Goal: Information Seeking & Learning: Learn about a topic

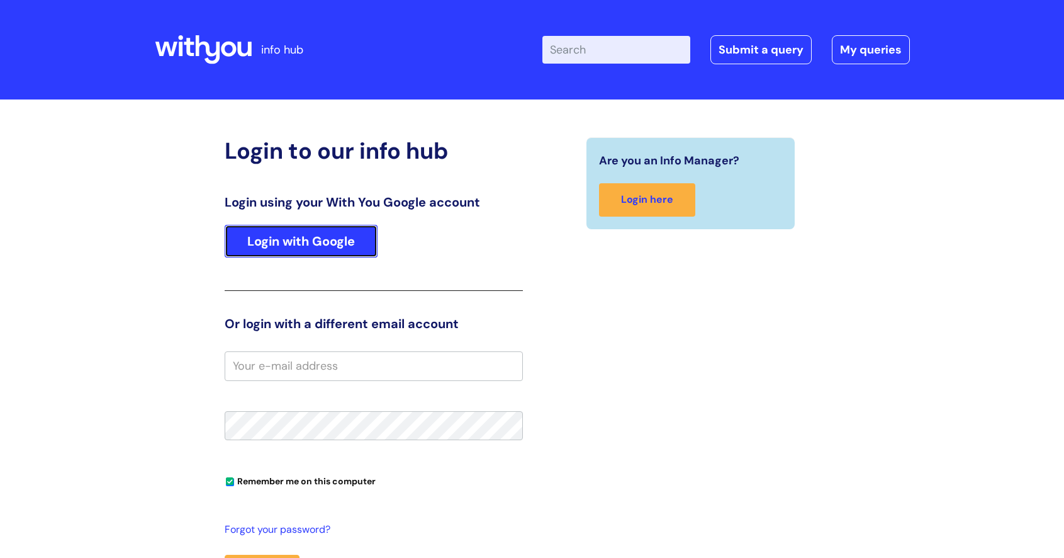
click at [297, 242] on link "Login with Google" at bounding box center [301, 241] width 153 height 33
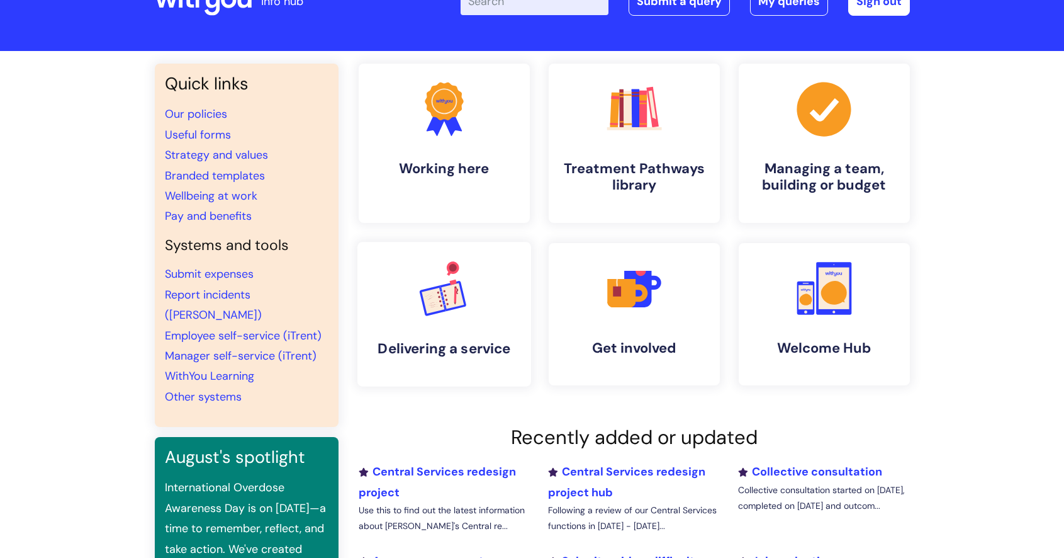
scroll to position [126, 0]
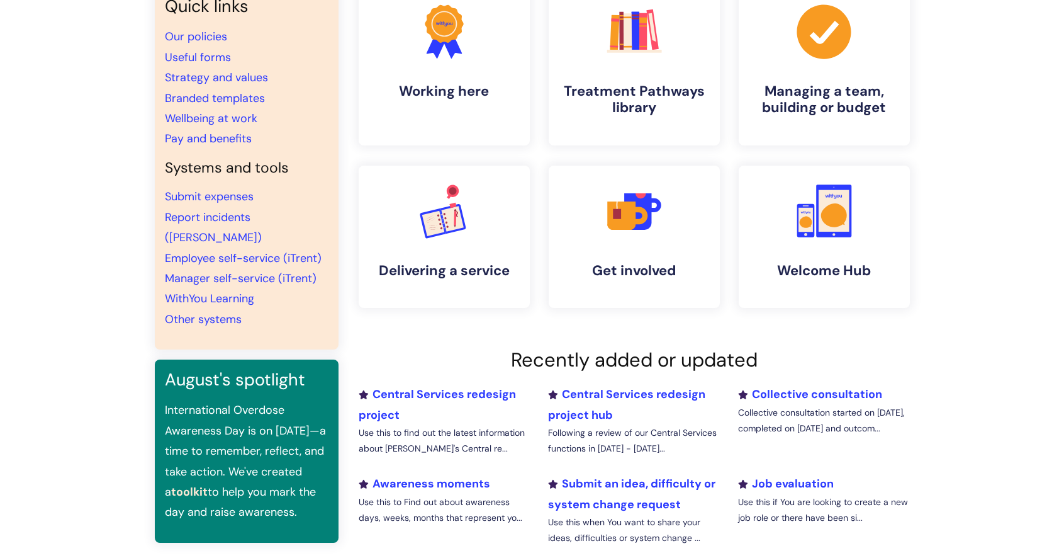
click at [425, 405] on li "Central Services redesign project Use this to find out the latest information a…" at bounding box center [444, 425] width 190 height 82
click at [456, 394] on link "Central Services redesign project" at bounding box center [437, 403] width 157 height 35
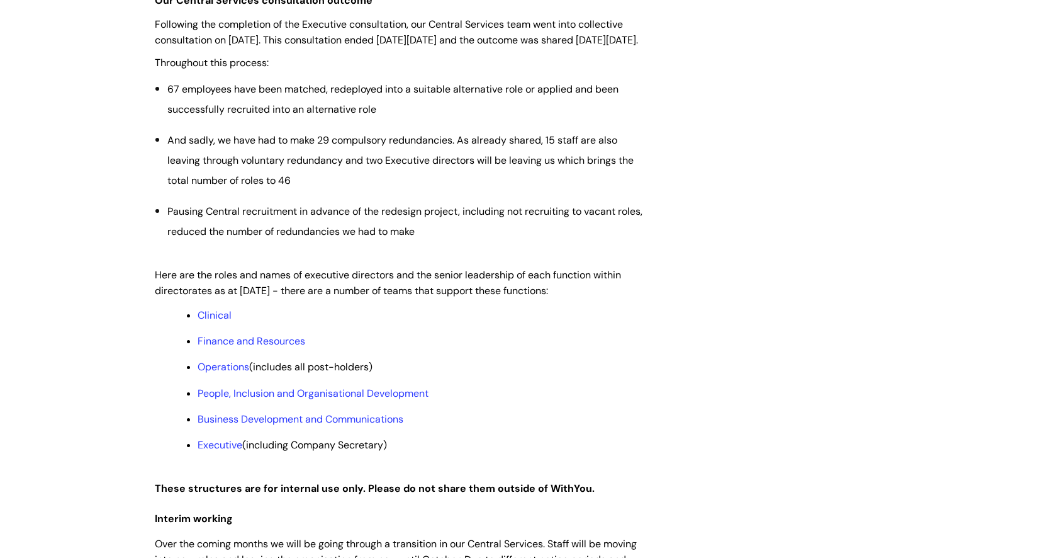
scroll to position [944, 0]
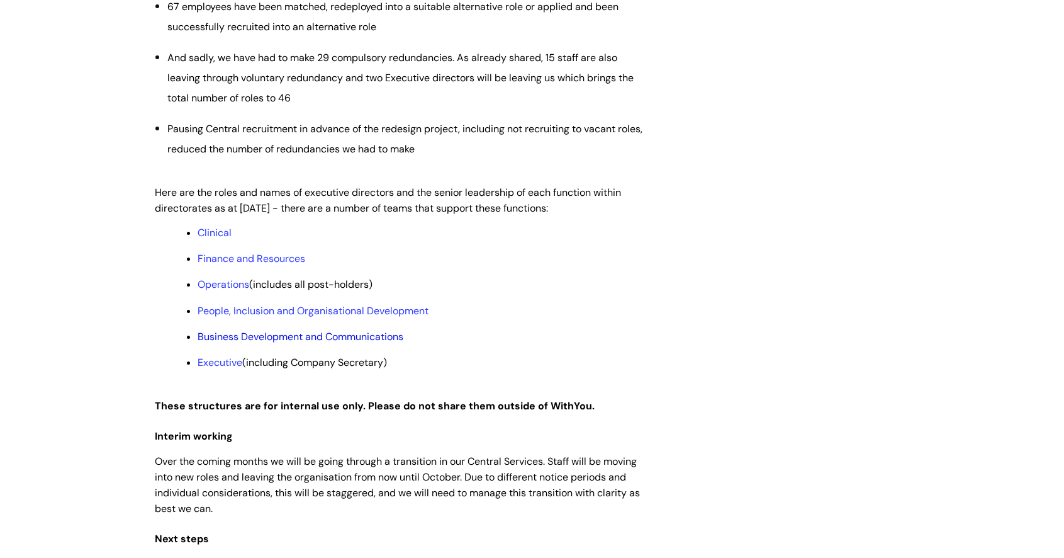
click at [213, 343] on link "Business Development and Communications" at bounding box center [301, 336] width 206 height 13
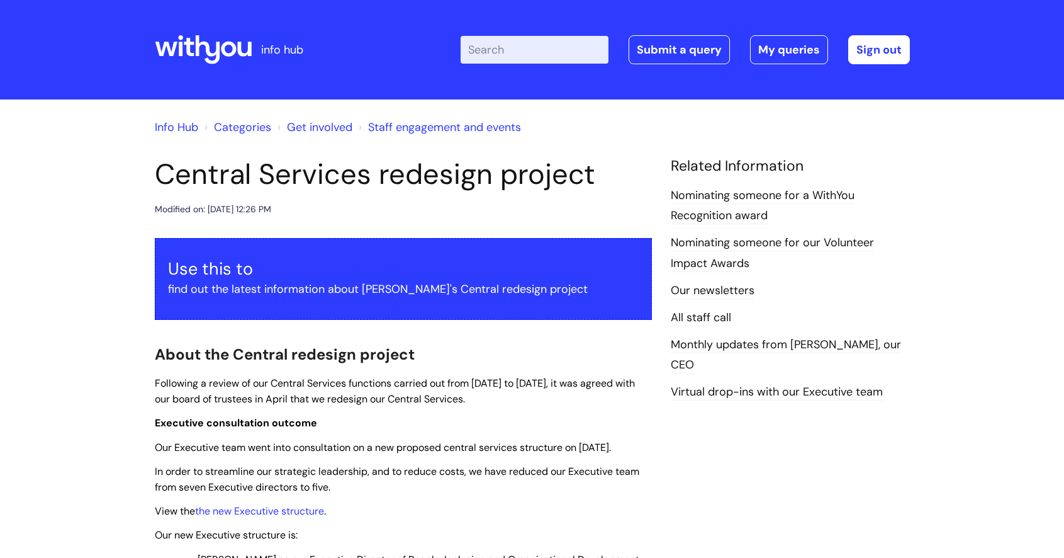
scroll to position [944, 0]
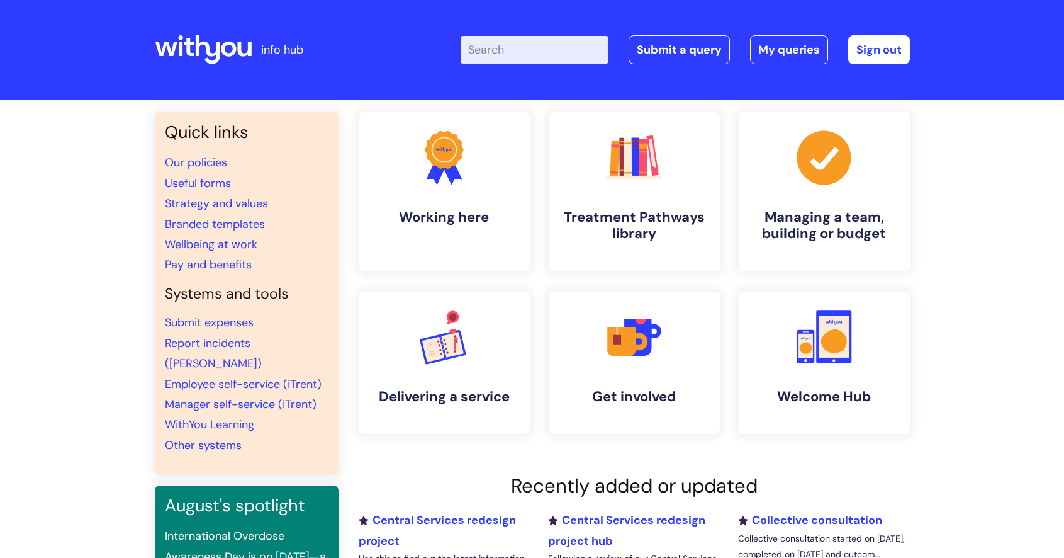
scroll to position [127, 0]
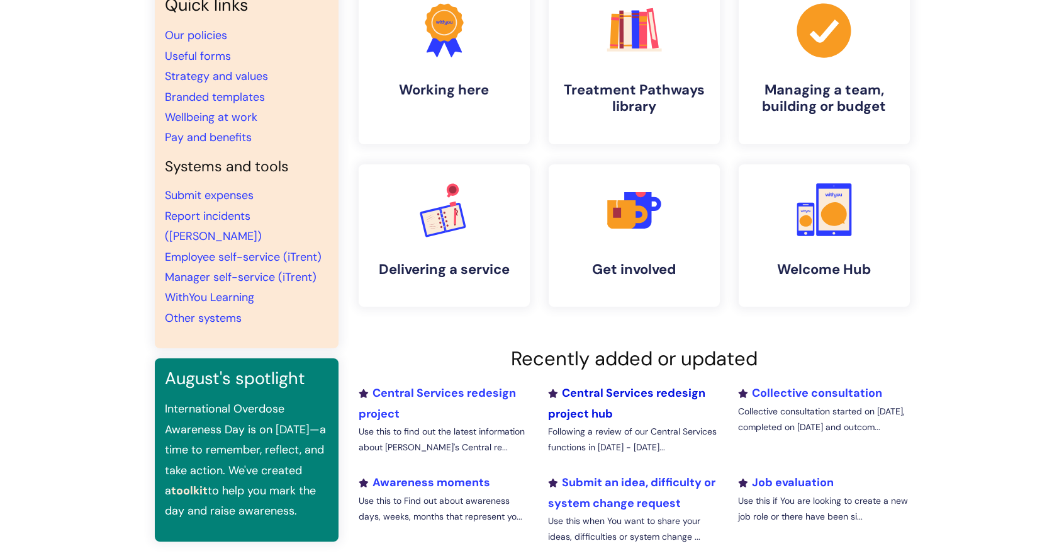
click at [640, 390] on link "Central Services redesign project hub" at bounding box center [626, 402] width 157 height 35
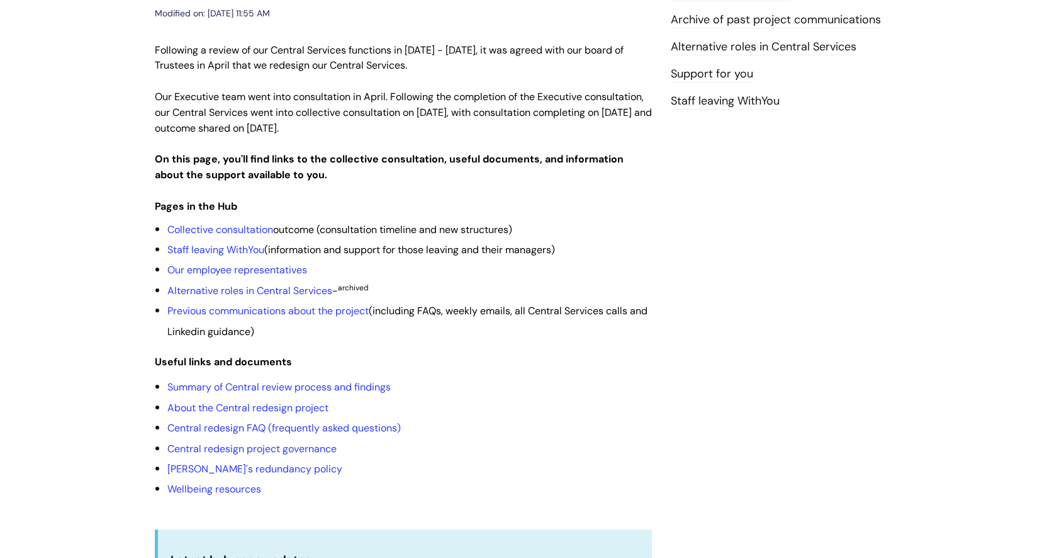
scroll to position [252, 0]
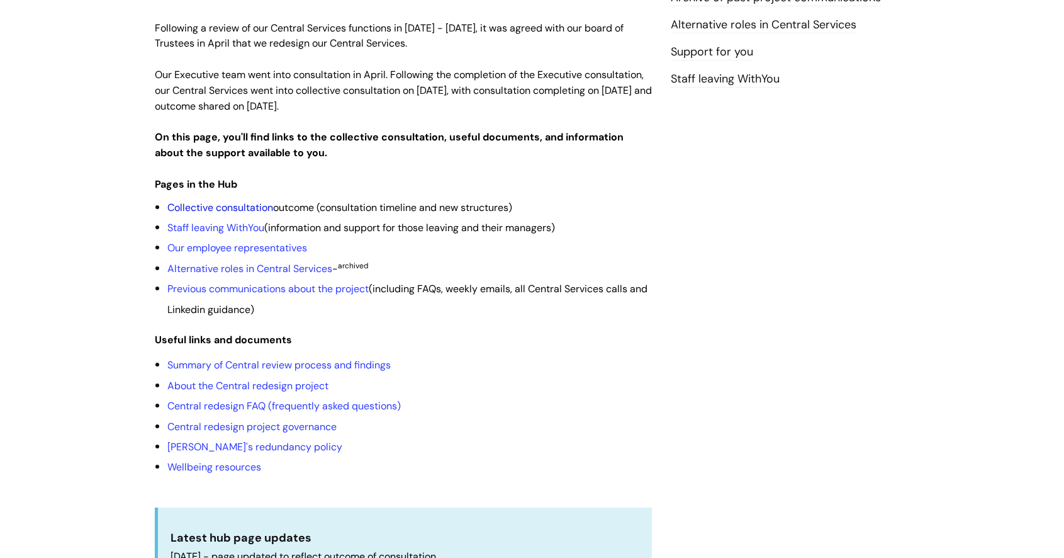
click at [240, 201] on link "Collective consultation" at bounding box center [220, 207] width 106 height 13
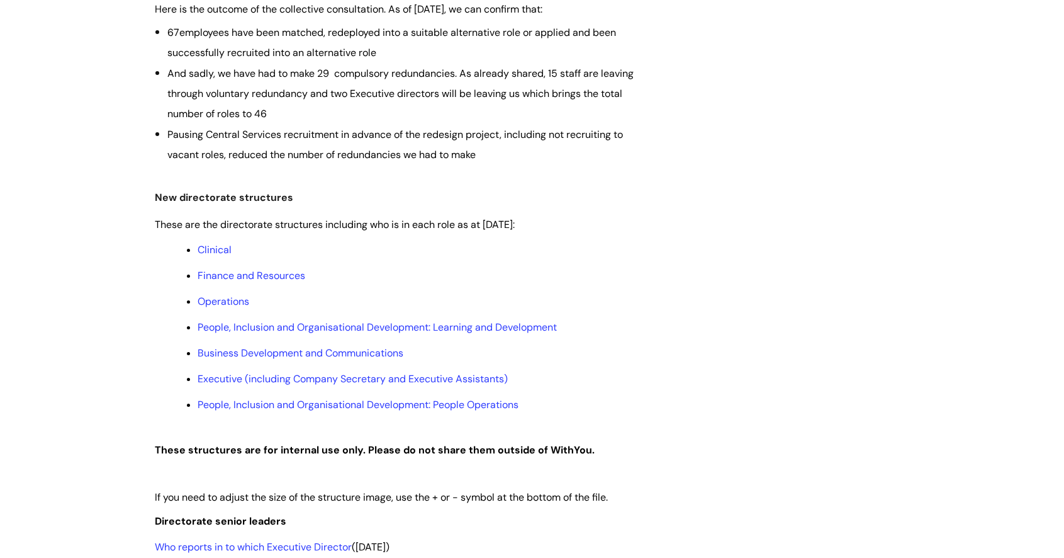
scroll to position [503, 0]
click at [268, 354] on link "Business Development and Communications" at bounding box center [301, 351] width 206 height 13
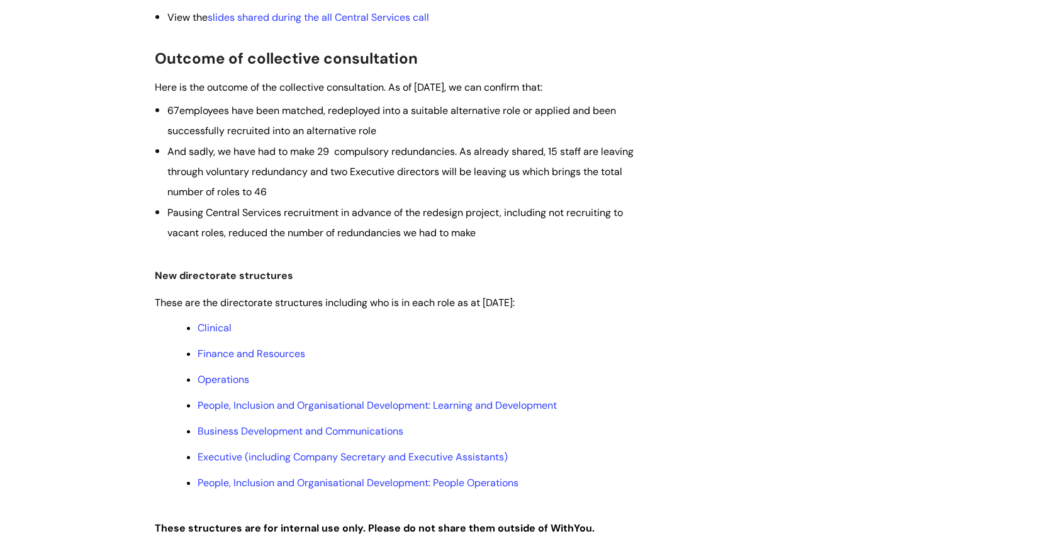
scroll to position [503, 0]
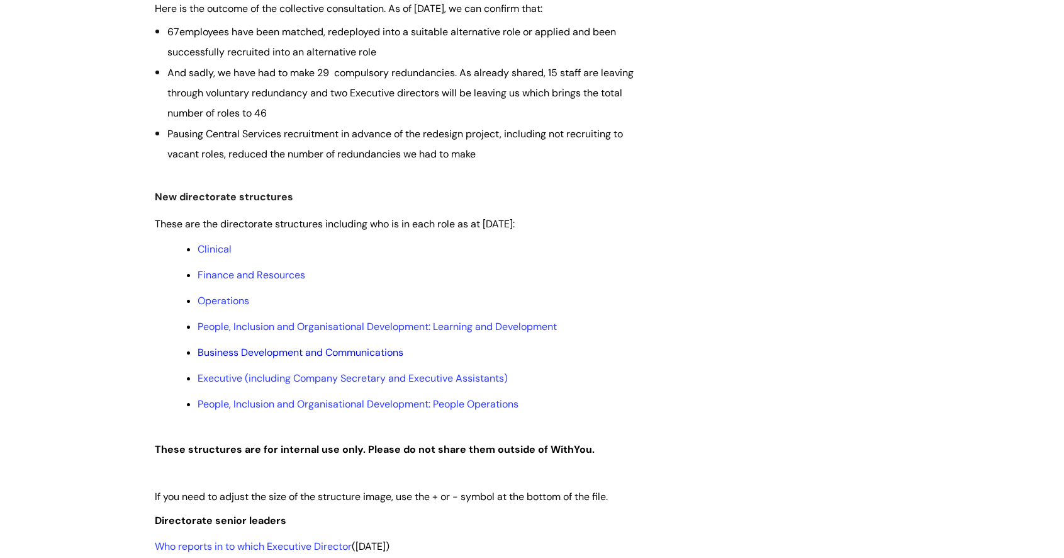
click at [260, 352] on link "Business Development and Communications" at bounding box center [301, 351] width 206 height 13
